Goal: Task Accomplishment & Management: Complete application form

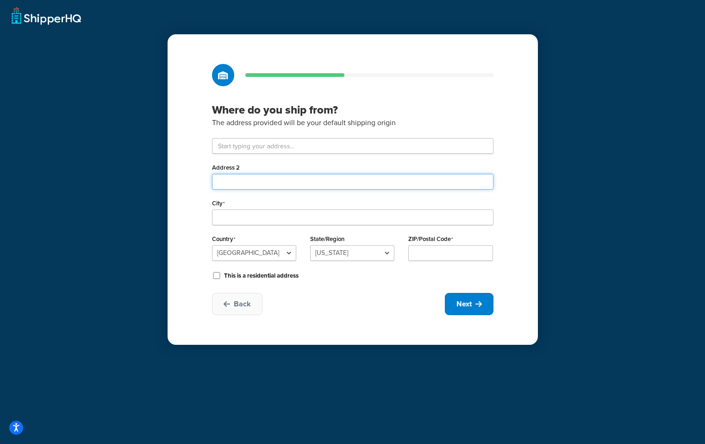
click at [283, 179] on input "Address 2" at bounding box center [353, 182] width 282 height 16
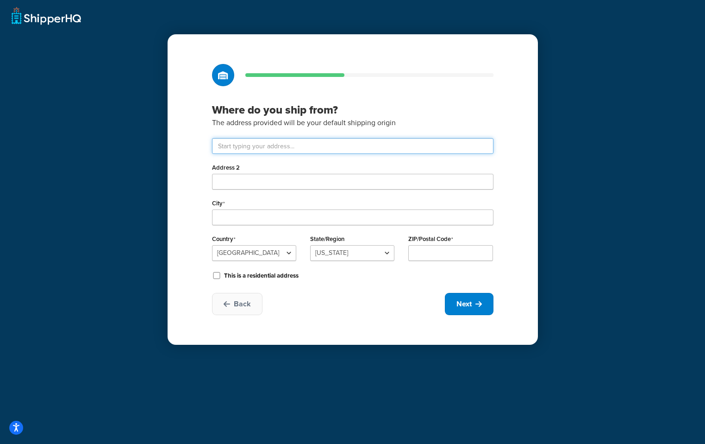
click at [282, 139] on input "text" at bounding box center [353, 146] width 282 height 16
paste input "ShipperHQ"
type input "ShipperHQ"
drag, startPoint x: 218, startPoint y: 150, endPoint x: 188, endPoint y: 150, distance: 29.2
click at [188, 150] on div "Where do you ship from? The address provided will be your default shipping orig…" at bounding box center [353, 189] width 370 height 310
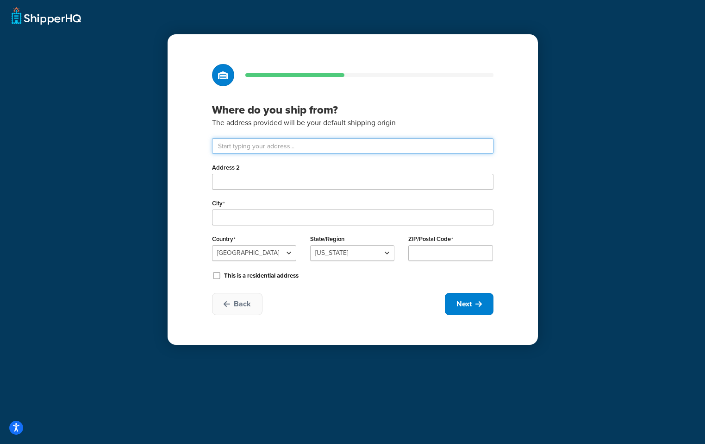
paste input "11201 Hoffman Hollow Rd SW"
click at [354, 152] on input "text" at bounding box center [353, 146] width 282 height 16
click at [425, 126] on p "The address provided will be your default shipping origin" at bounding box center [353, 123] width 282 height 12
click at [318, 149] on input "11201 Hoffman Hollow Rd SW" at bounding box center [353, 146] width 282 height 16
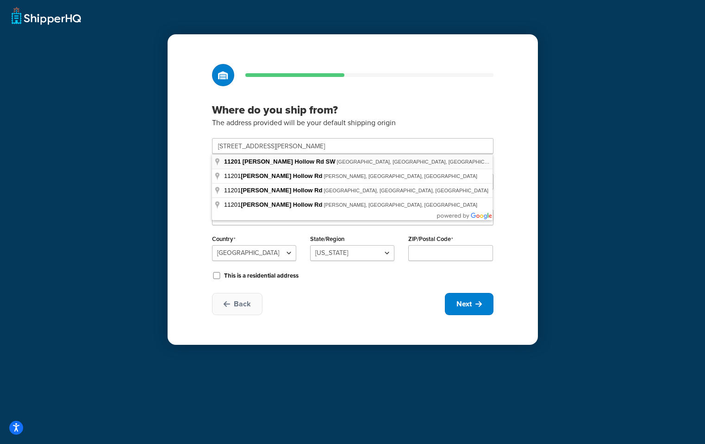
type input "11201 Hoffman Hollow Rd SW"
type input "Frostburg"
select select "20"
type input "21532"
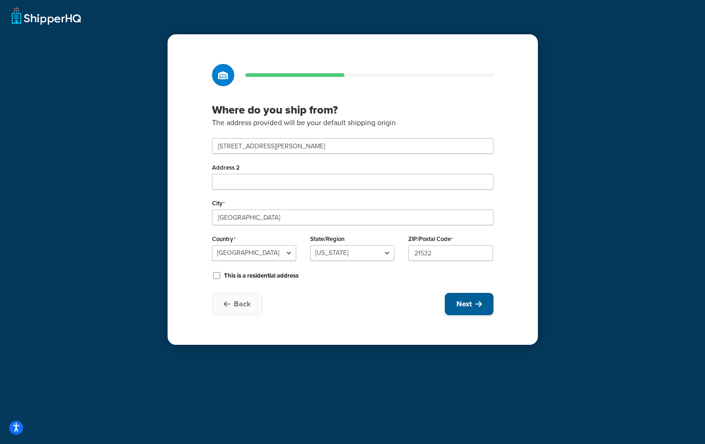
click at [471, 295] on button "Next" at bounding box center [469, 304] width 49 height 22
select select "1"
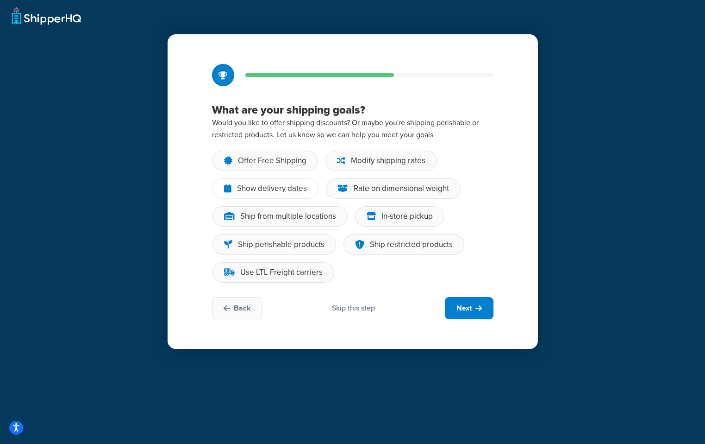
drag, startPoint x: 251, startPoint y: 189, endPoint x: 254, endPoint y: 196, distance: 7.7
click at [251, 189] on div "Show delivery dates" at bounding box center [272, 188] width 70 height 9
click at [0, 0] on input "Show delivery dates" at bounding box center [0, 0] width 0 height 0
click at [261, 210] on div "Ship from multiple locations" at bounding box center [280, 216] width 135 height 20
click at [0, 0] on input "Ship from multiple locations" at bounding box center [0, 0] width 0 height 0
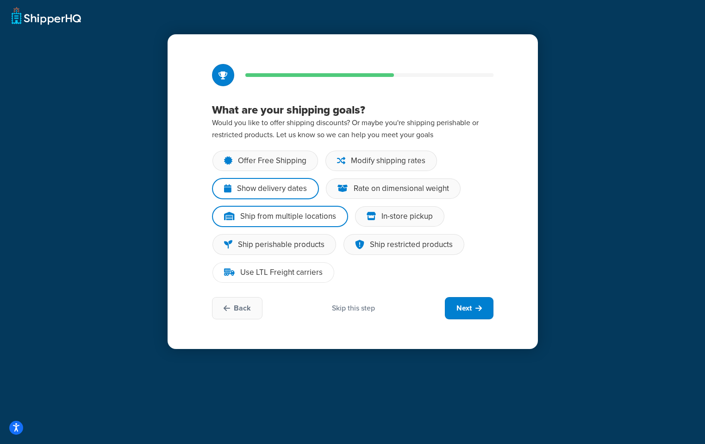
click at [312, 279] on div "Use LTL Freight carriers" at bounding box center [274, 272] width 122 height 20
click at [0, 0] on input "Use LTL Freight carriers" at bounding box center [0, 0] width 0 height 0
click at [365, 167] on div "Modify shipping rates" at bounding box center [382, 161] width 112 height 20
click at [0, 0] on input "Modify shipping rates" at bounding box center [0, 0] width 0 height 0
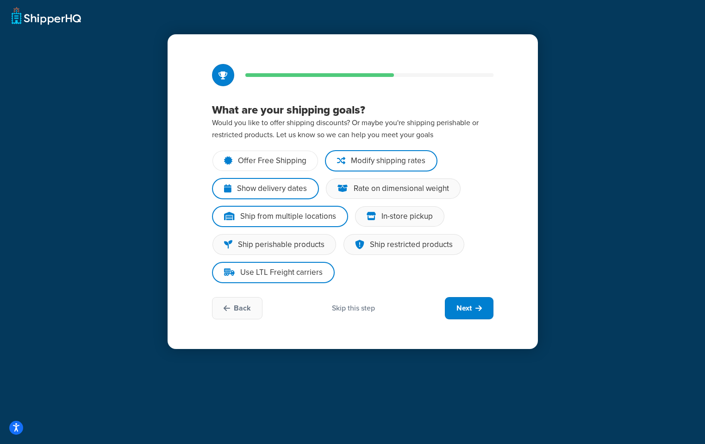
click at [282, 164] on div "Offer Free Shipping" at bounding box center [272, 160] width 69 height 9
click at [0, 0] on input "Offer Free Shipping" at bounding box center [0, 0] width 0 height 0
click at [471, 307] on span "Next" at bounding box center [464, 308] width 15 height 10
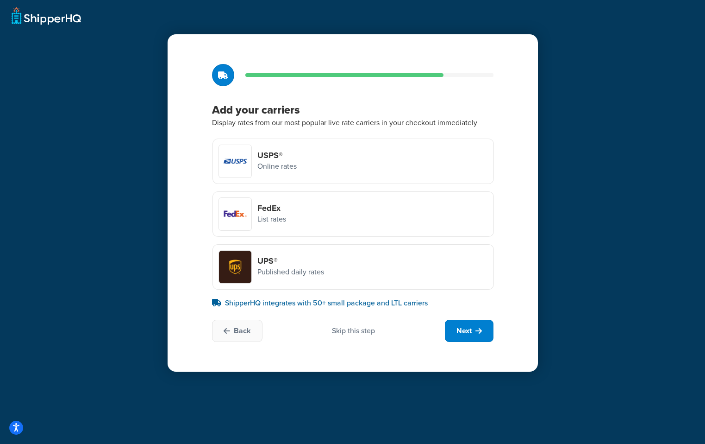
click at [347, 333] on div "Skip this step" at bounding box center [353, 331] width 43 height 10
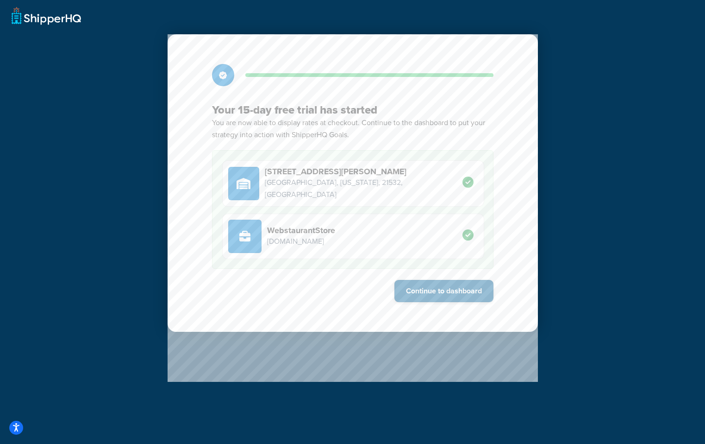
click at [433, 295] on button "Continue to dashboard" at bounding box center [444, 291] width 99 height 22
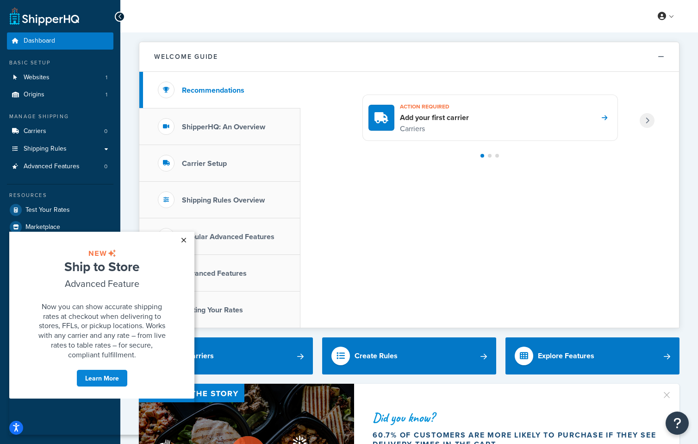
click at [186, 244] on link "×" at bounding box center [184, 240] width 16 height 17
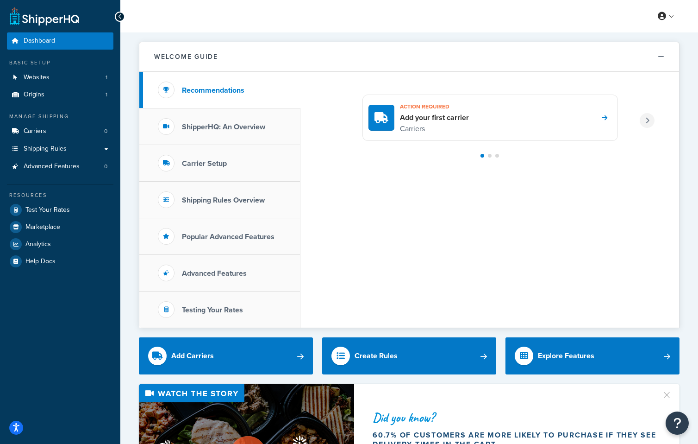
click at [648, 120] on icon at bounding box center [648, 120] width 4 height 6
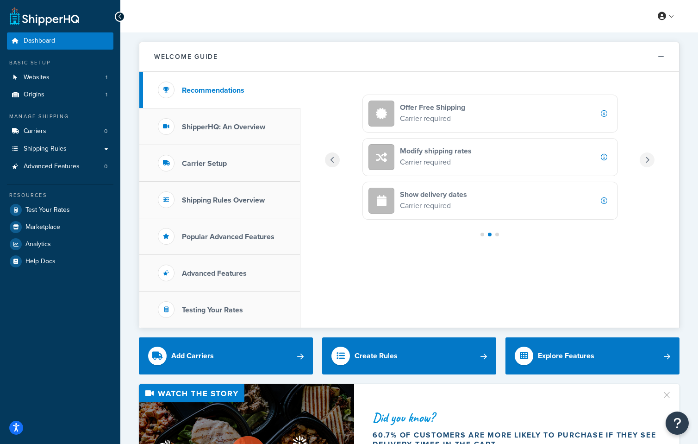
click at [653, 161] on div at bounding box center [647, 159] width 15 height 15
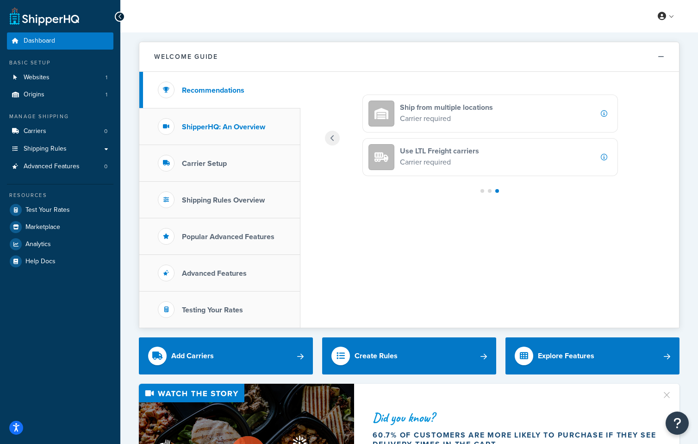
click at [230, 136] on li "ShipperHQ: An Overview" at bounding box center [219, 126] width 161 height 37
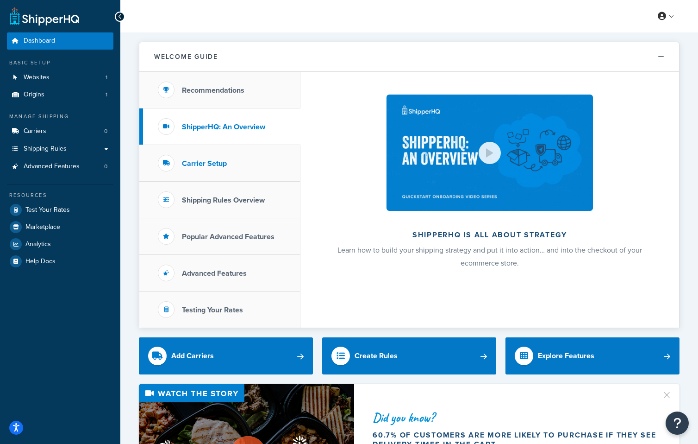
click at [251, 167] on li "Carrier Setup" at bounding box center [219, 163] width 161 height 37
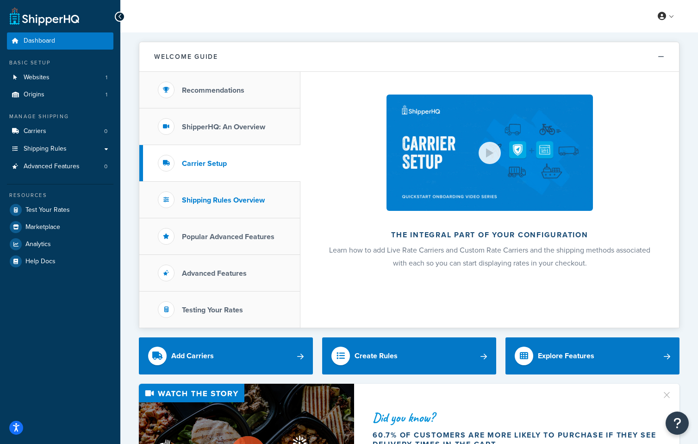
click at [253, 188] on li "Shipping Rules Overview" at bounding box center [219, 200] width 161 height 37
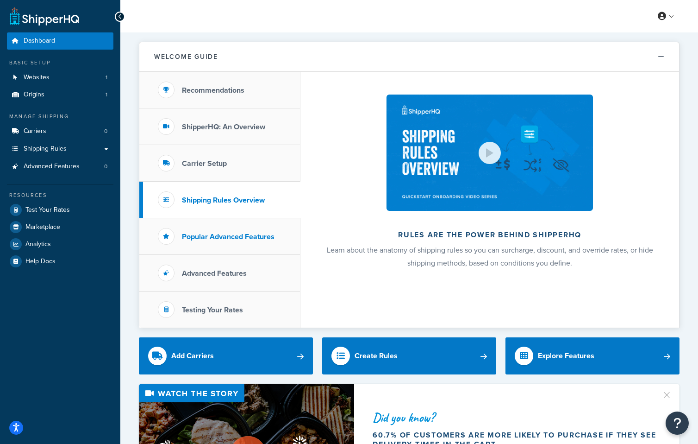
click at [250, 229] on li "Popular Advanced Features" at bounding box center [219, 236] width 161 height 37
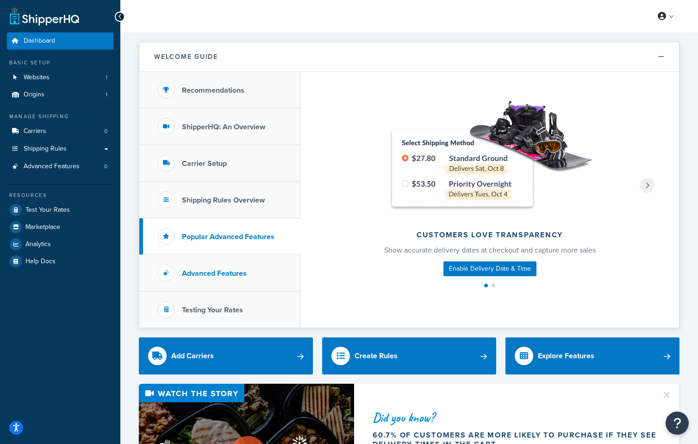
click at [251, 255] on li "Advanced Features" at bounding box center [219, 273] width 161 height 37
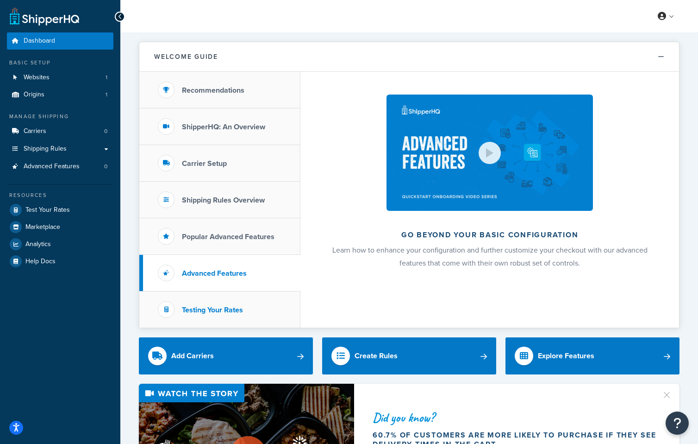
drag, startPoint x: 226, startPoint y: 308, endPoint x: 229, endPoint y: 302, distance: 6.7
click at [227, 306] on h3 "Testing Your Rates" at bounding box center [212, 310] width 61 height 8
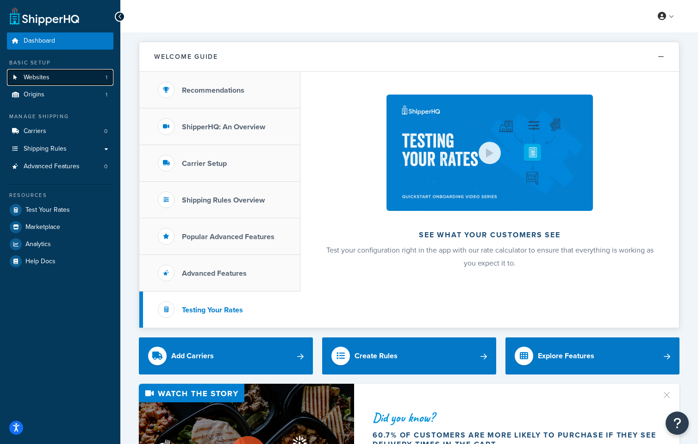
click at [80, 82] on link "Websites 1" at bounding box center [60, 77] width 107 height 17
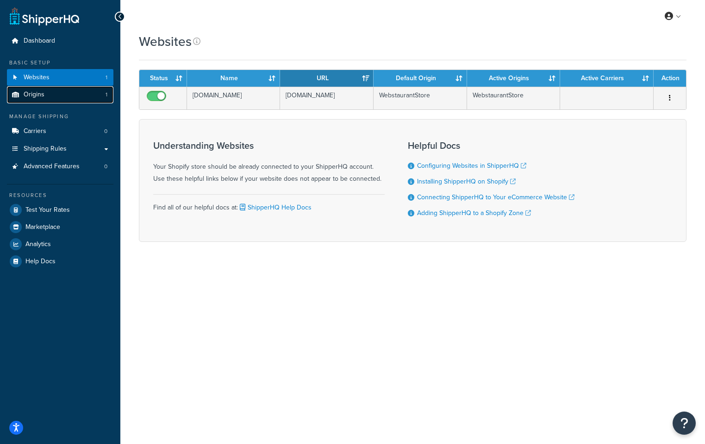
click at [82, 97] on link "Origins 1" at bounding box center [60, 94] width 107 height 17
